Goal: Find specific page/section: Find specific page/section

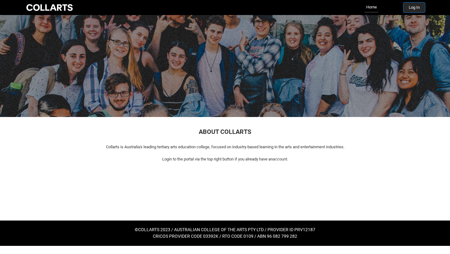
click at [418, 7] on button "Log In" at bounding box center [414, 7] width 22 height 10
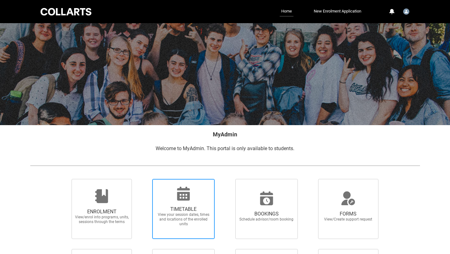
click at [183, 189] on icon at bounding box center [183, 193] width 13 height 14
click at [144, 179] on input "TIMETABLE View your session dates, times and locations of the enrolled units" at bounding box center [144, 178] width 0 height 0
radio input "true"
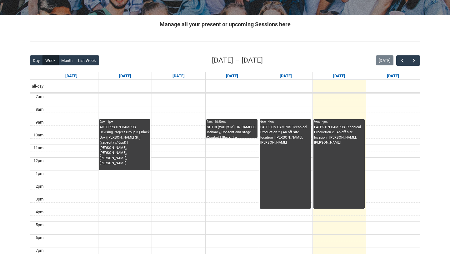
scroll to position [110, 0]
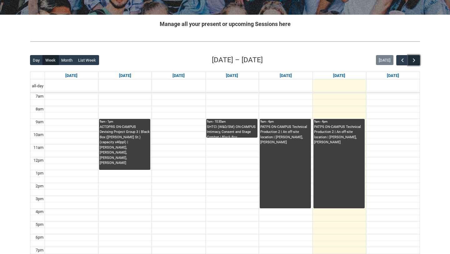
click at [415, 61] on span "button" at bounding box center [414, 60] width 6 height 6
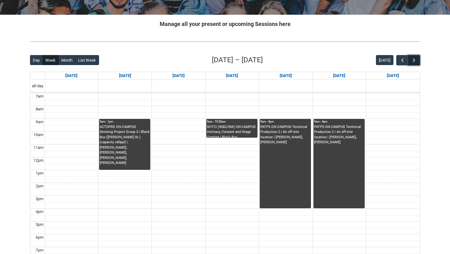
click at [415, 61] on span "button" at bounding box center [414, 60] width 6 height 6
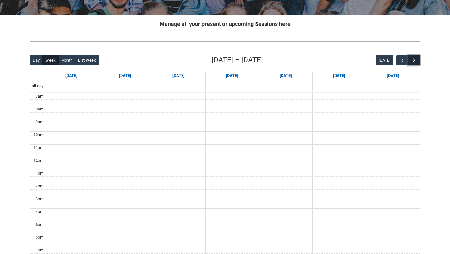
click at [415, 61] on span "button" at bounding box center [414, 60] width 6 height 6
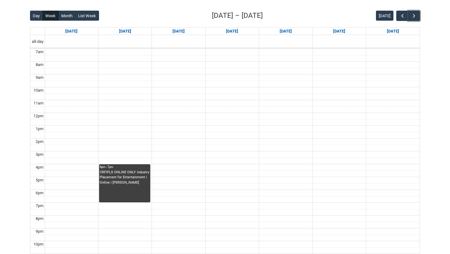
scroll to position [151, 0]
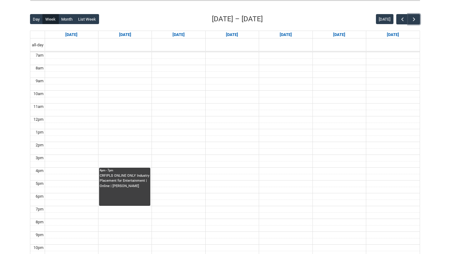
click at [132, 200] on div "CRFIPLS ONLINE ONLY Industry Placement for Entertainment | Online | [PERSON_NAM…" at bounding box center [125, 189] width 50 height 32
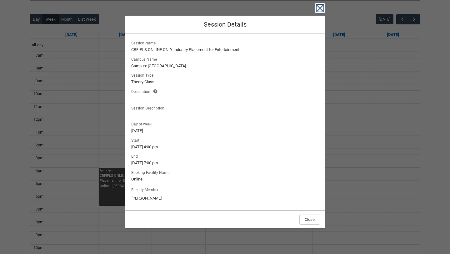
click at [319, 9] on icon "button" at bounding box center [319, 8] width 7 height 7
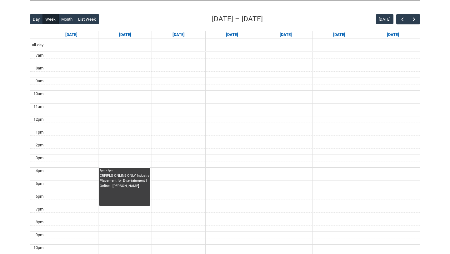
click at [136, 186] on div "CRFIPLS ONLINE ONLY Industry Placement for Entertainment | Online | [PERSON_NAM…" at bounding box center [125, 181] width 50 height 16
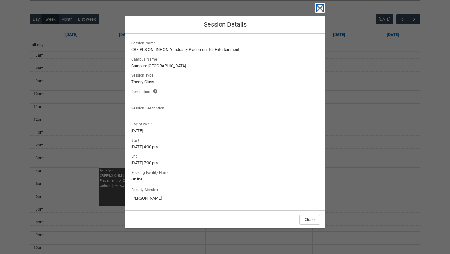
click at [319, 9] on icon "button" at bounding box center [320, 8] width 10 height 10
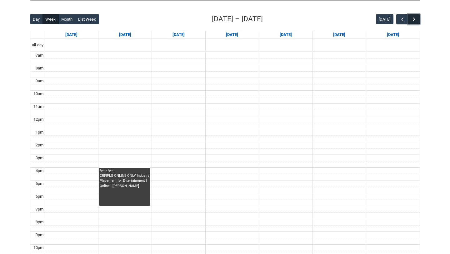
click at [410, 15] on button "button" at bounding box center [414, 19] width 12 height 10
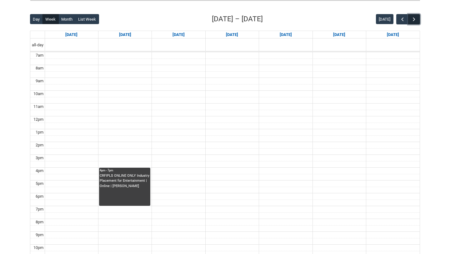
click at [410, 15] on button "button" at bounding box center [414, 19] width 12 height 10
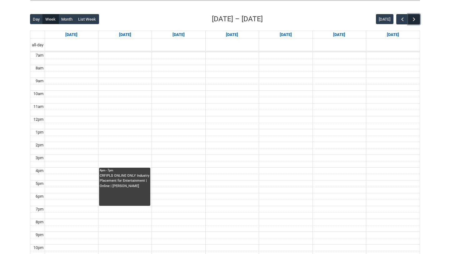
click at [410, 15] on button "button" at bounding box center [414, 19] width 12 height 10
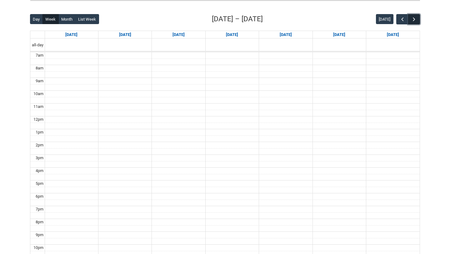
click at [410, 15] on button "button" at bounding box center [414, 19] width 12 height 10
click at [399, 20] on span "button" at bounding box center [402, 19] width 6 height 6
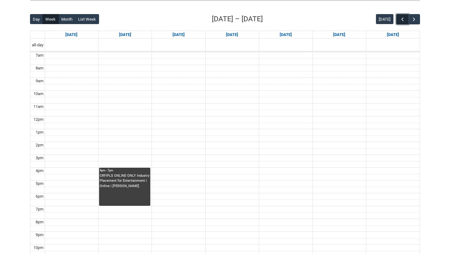
click at [399, 20] on span "button" at bounding box center [402, 19] width 6 height 6
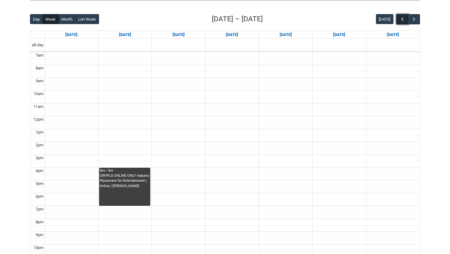
click at [399, 20] on span "button" at bounding box center [402, 19] width 6 height 6
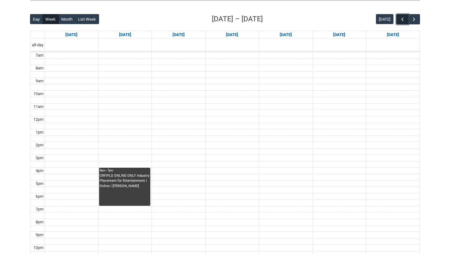
click at [399, 20] on span "button" at bounding box center [402, 19] width 6 height 6
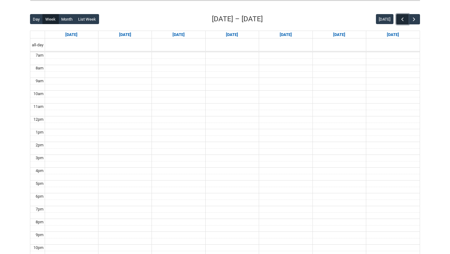
click at [399, 20] on span "button" at bounding box center [402, 19] width 6 height 6
click at [415, 18] on span "button" at bounding box center [414, 19] width 6 height 6
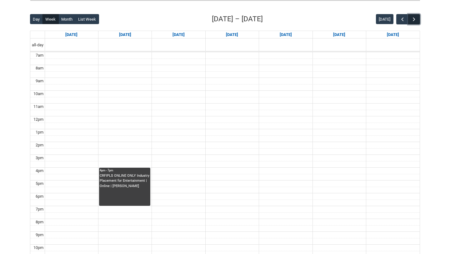
click at [415, 18] on span "button" at bounding box center [414, 19] width 6 height 6
